Goal: Task Accomplishment & Management: Complete application form

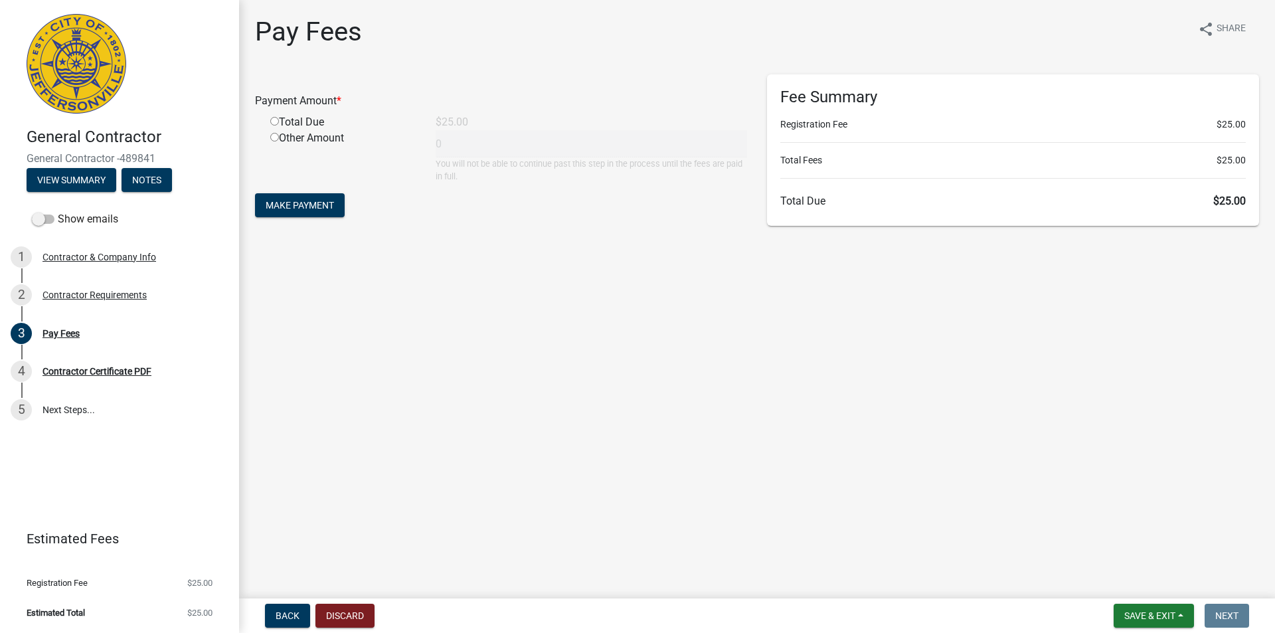
click at [275, 121] on input "radio" at bounding box center [274, 121] width 9 height 9
radio input "true"
type input "25"
click at [325, 211] on button "Make Payment" at bounding box center [300, 205] width 90 height 24
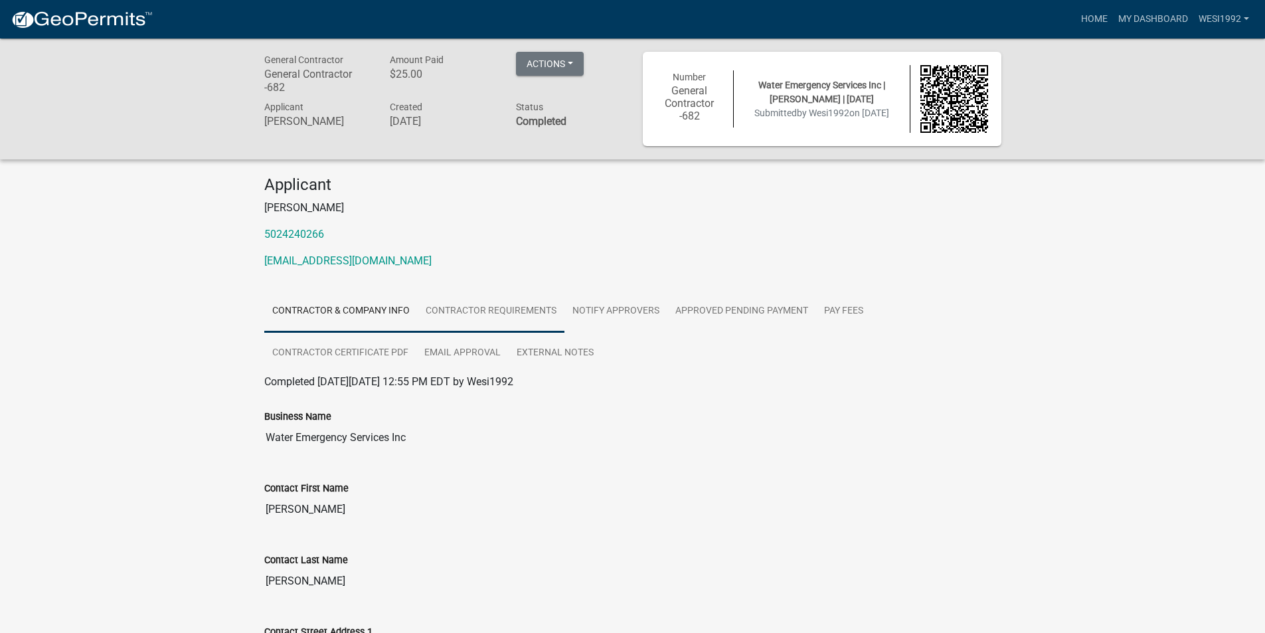
click at [439, 317] on link "Contractor Requirements" at bounding box center [491, 311] width 147 height 42
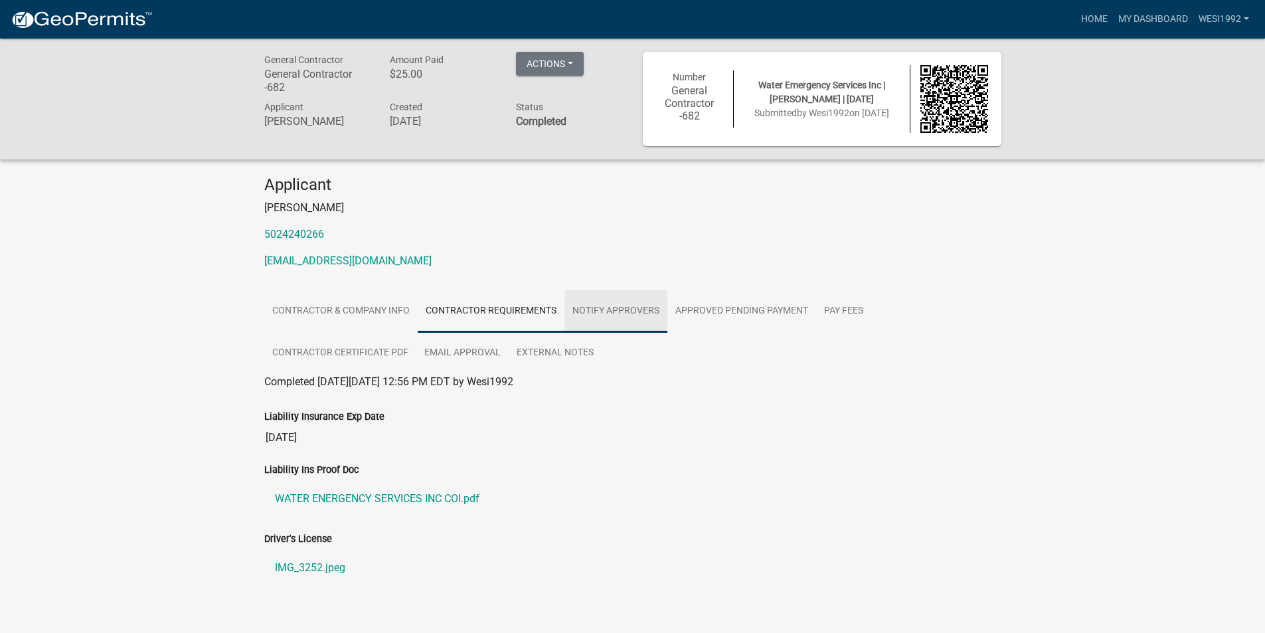
click at [662, 309] on link "Notify Approvers" at bounding box center [615, 311] width 103 height 42
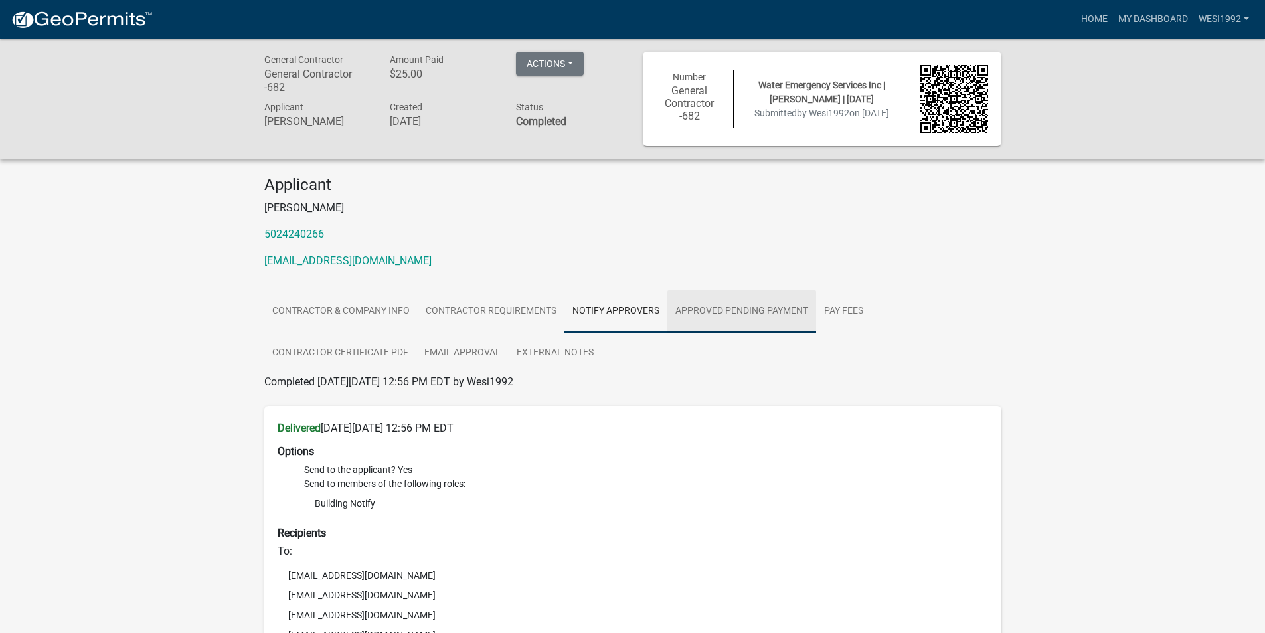
click at [713, 310] on link "Approved Pending Payment" at bounding box center [741, 311] width 149 height 42
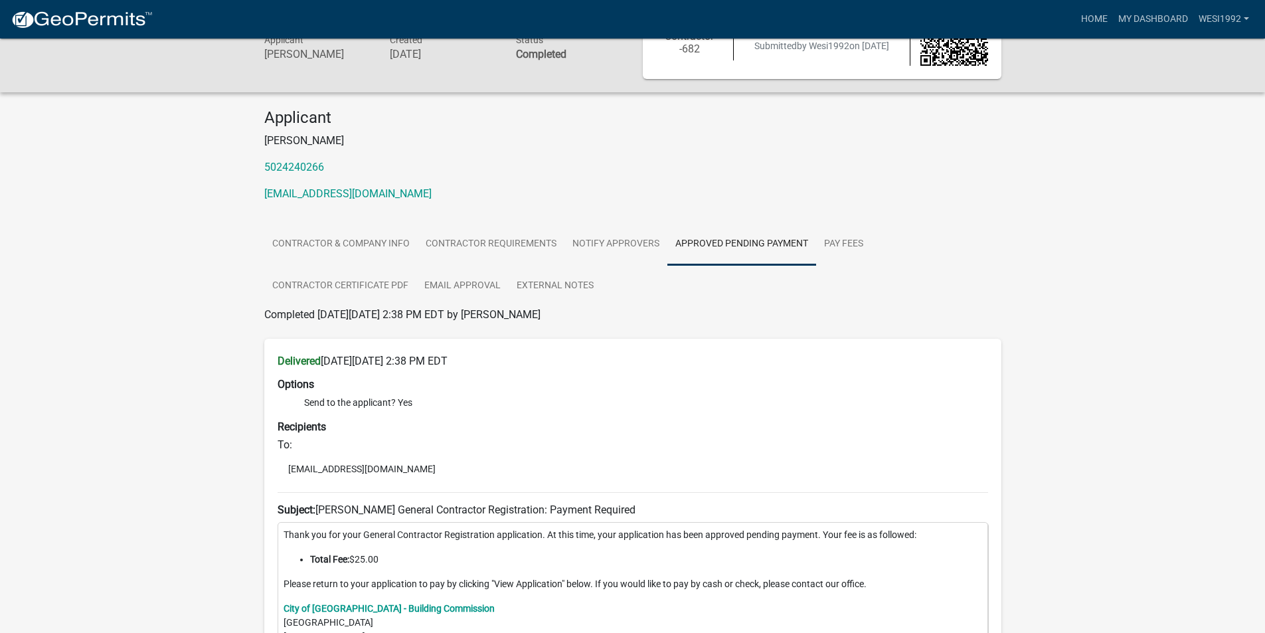
scroll to position [133, 0]
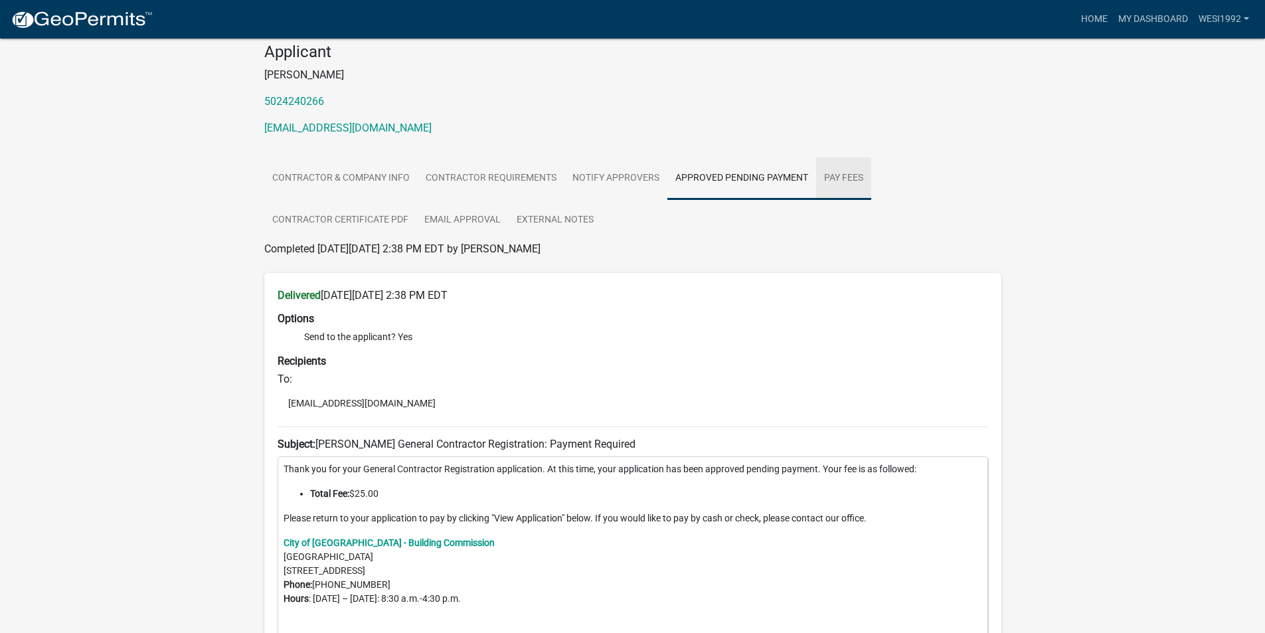
click at [839, 185] on link "Pay Fees" at bounding box center [843, 178] width 55 height 42
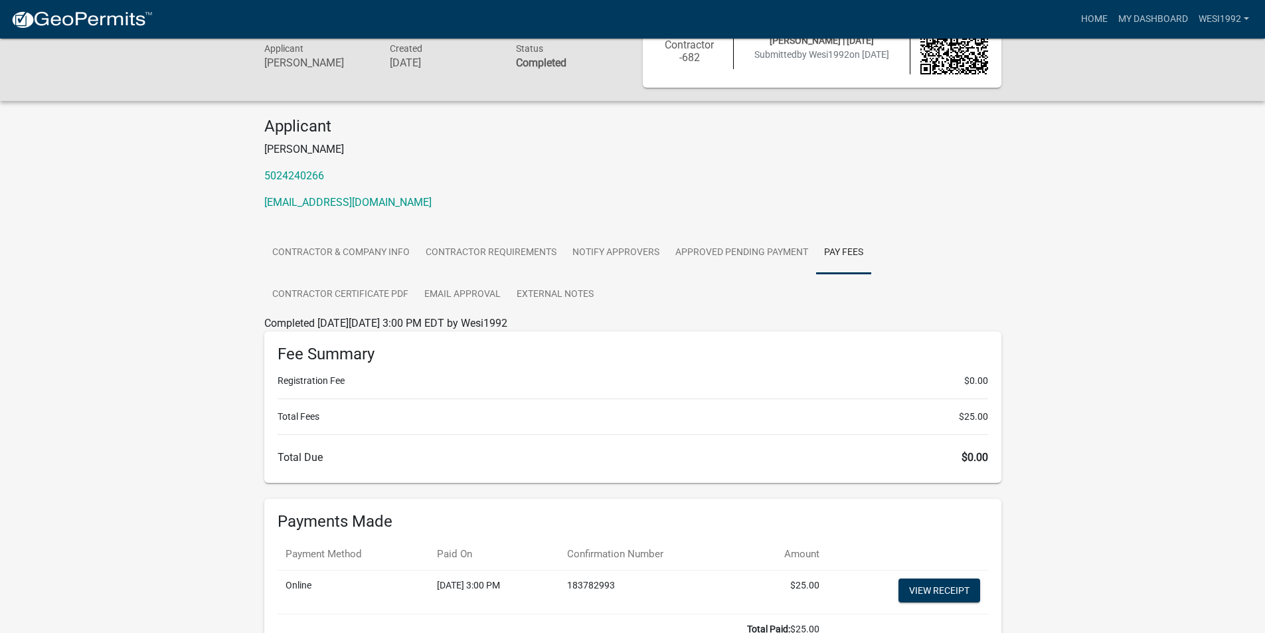
scroll to position [149, 0]
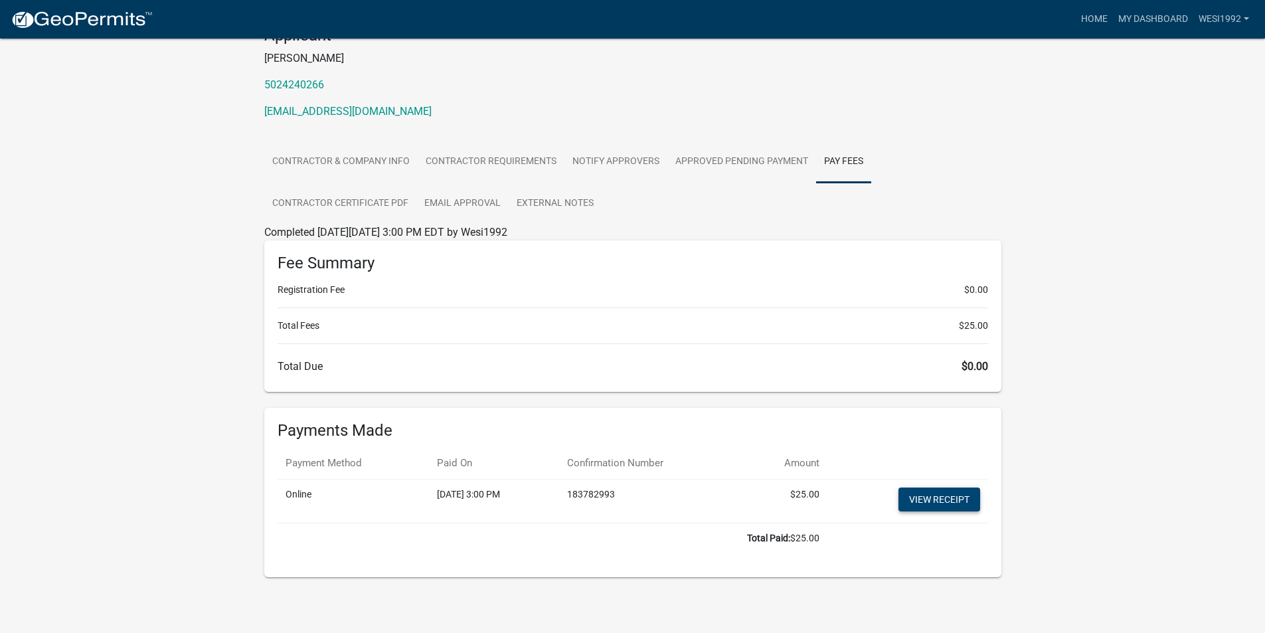
click at [964, 489] on link "View receipt" at bounding box center [939, 499] width 82 height 24
